Goal: Information Seeking & Learning: Learn about a topic

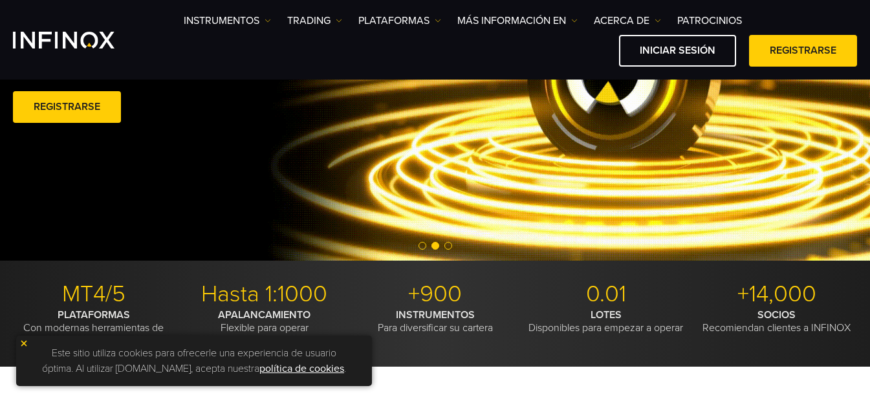
scroll to position [259, 0]
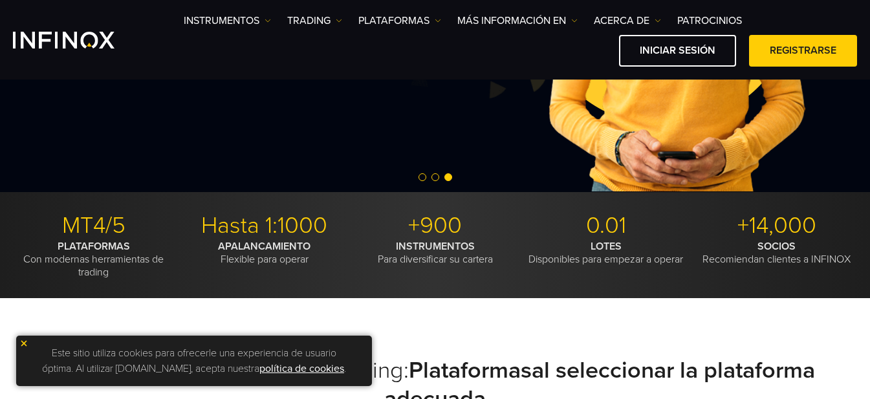
click at [22, 340] on img at bounding box center [23, 343] width 9 height 9
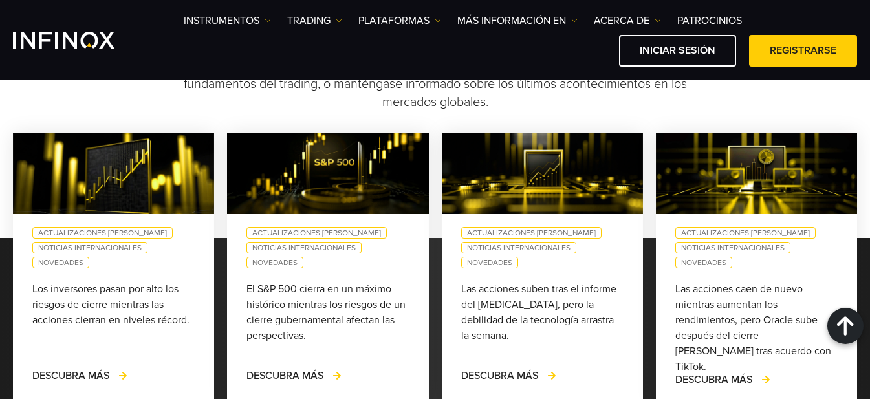
scroll to position [1294, 0]
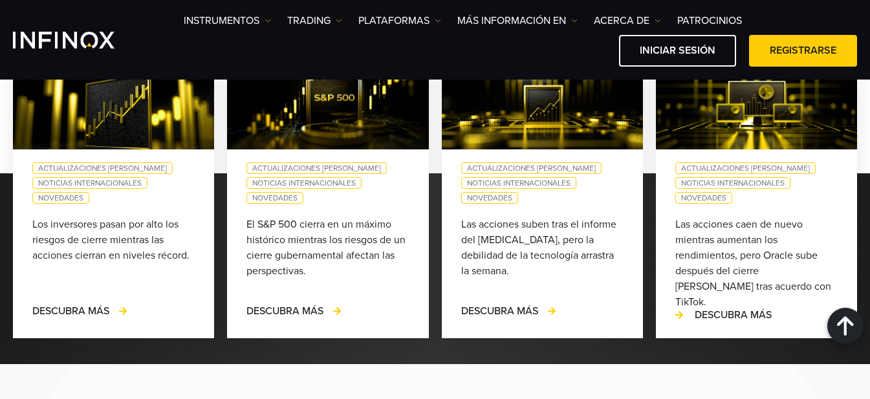
click at [727, 322] on span "DESCUBRA MÁS" at bounding box center [733, 315] width 77 height 13
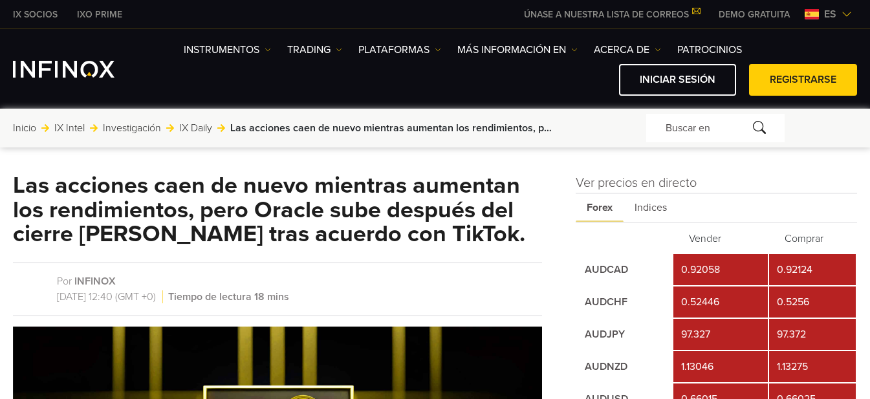
click at [717, 264] on td "0.92058" at bounding box center [720, 269] width 95 height 31
click at [815, 276] on td "0.92124" at bounding box center [812, 269] width 87 height 31
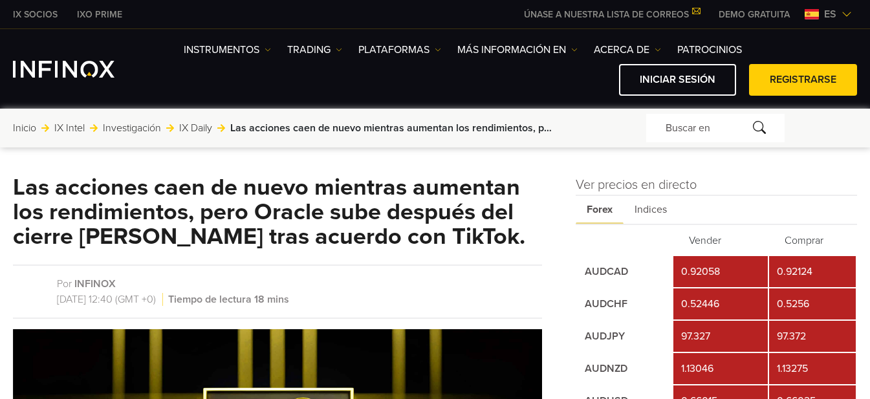
click at [638, 199] on span "Indices" at bounding box center [651, 210] width 54 height 28
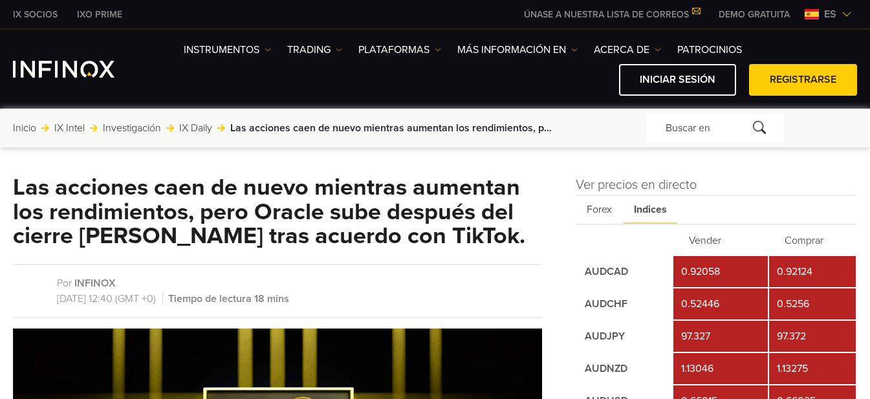
click at [609, 212] on span "Forex" at bounding box center [599, 210] width 47 height 28
click at [646, 216] on span "Indices" at bounding box center [651, 210] width 54 height 28
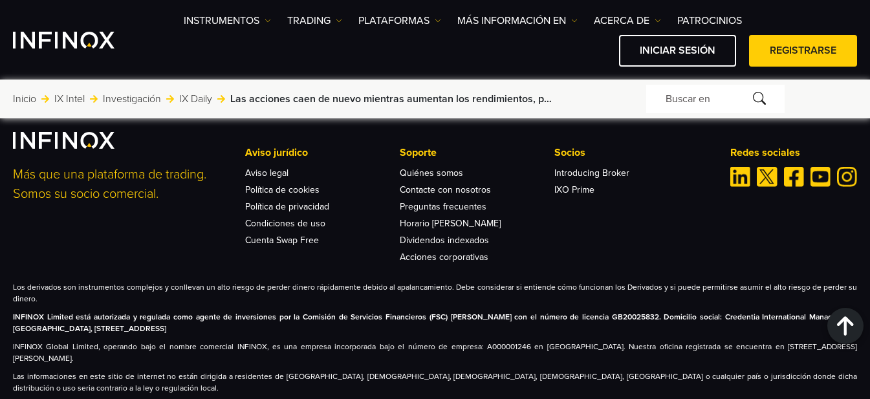
scroll to position [4873, 0]
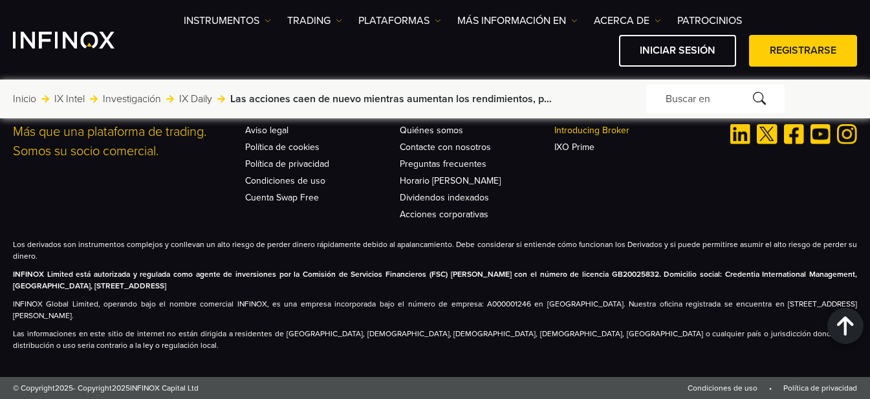
click at [604, 136] on link "Introducing Broker" at bounding box center [591, 130] width 75 height 11
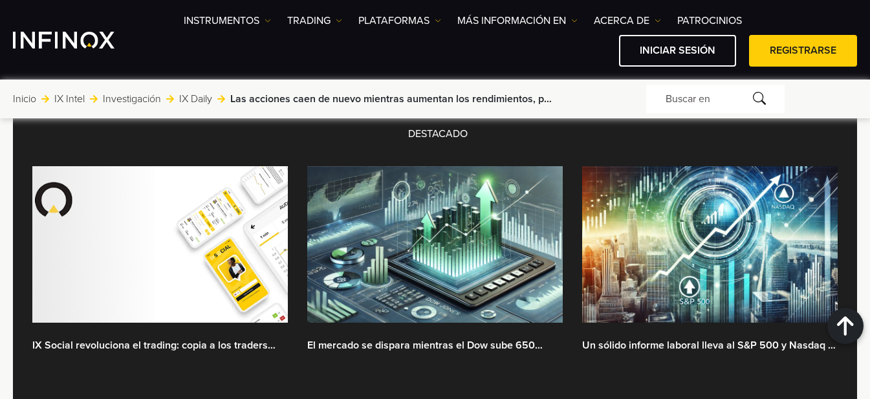
scroll to position [3644, 0]
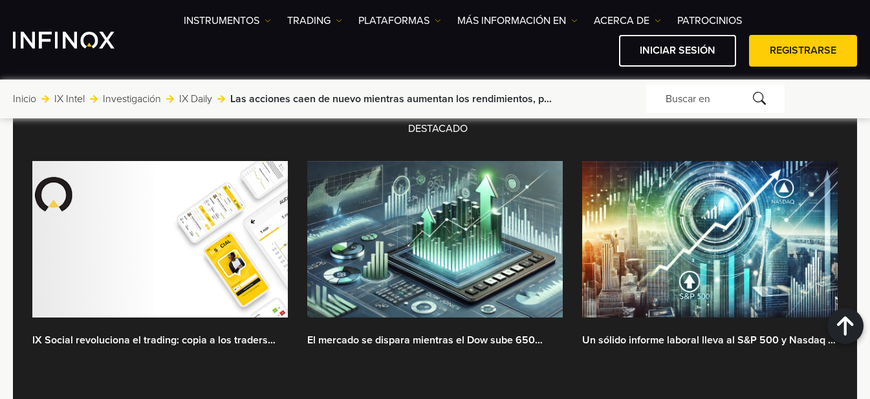
click at [492, 333] on link "El mercado se dispara mientras el Dow sube 650 puntos en medio de datos positiv…" at bounding box center [435, 341] width 256 height 16
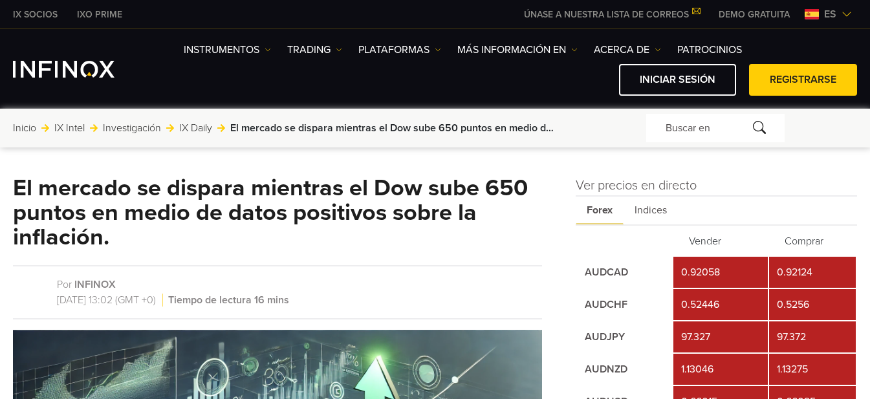
click at [804, 266] on td "0.92124" at bounding box center [812, 272] width 87 height 31
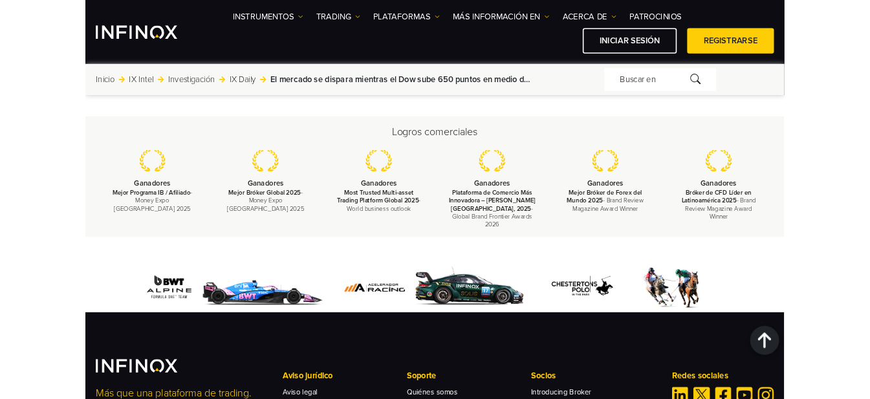
scroll to position [4399, 0]
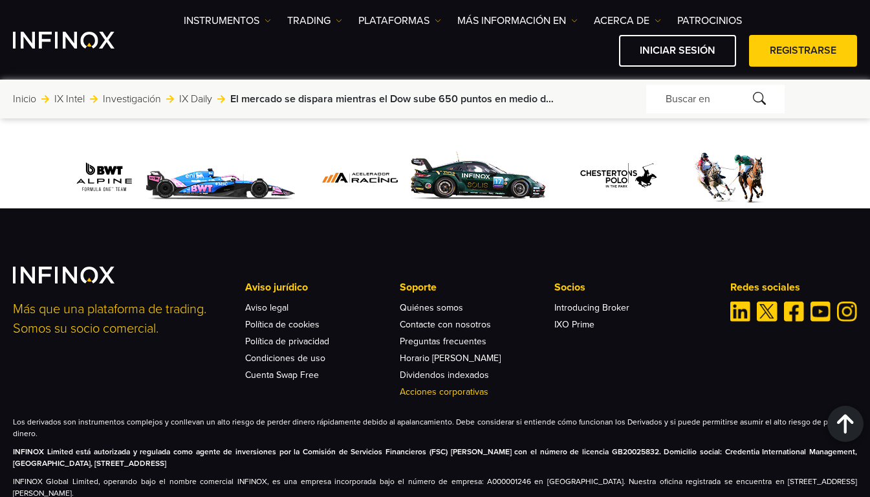
click at [466, 397] on link "Acciones corporativas" at bounding box center [444, 391] width 89 height 11
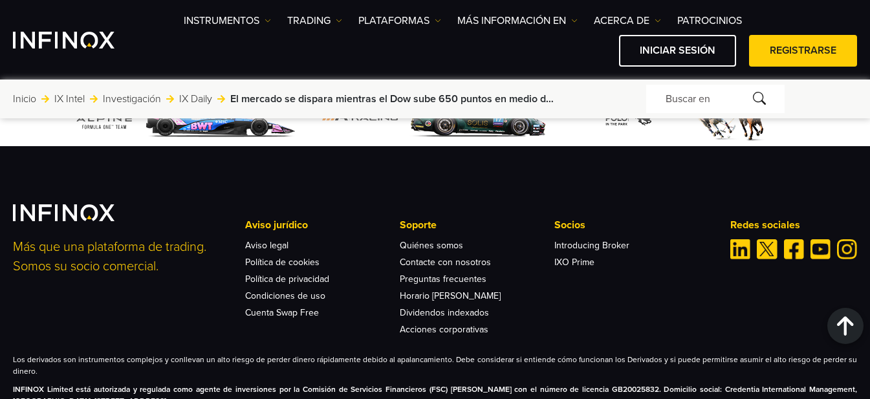
scroll to position [4529, 0]
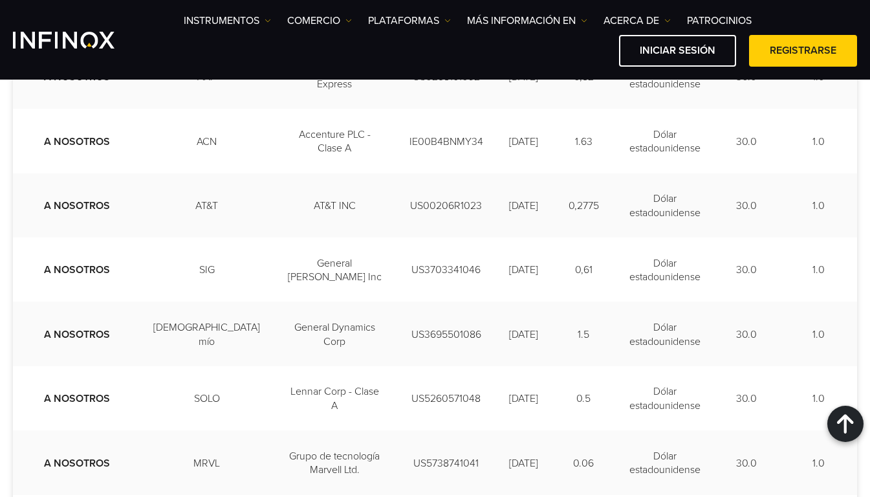
scroll to position [1359, 0]
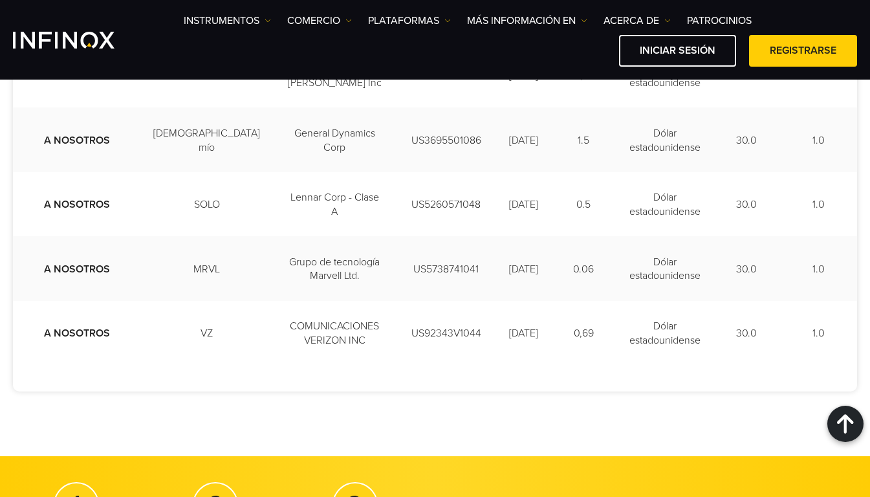
click at [795, 236] on td "1.0" at bounding box center [818, 268] width 77 height 64
click at [714, 236] on td "30.0" at bounding box center [747, 268] width 67 height 64
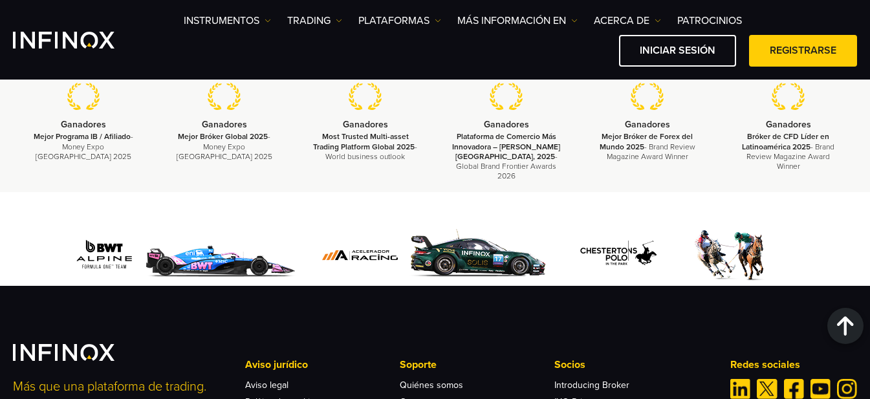
scroll to position [2458, 0]
